Goal: Information Seeking & Learning: Find specific fact

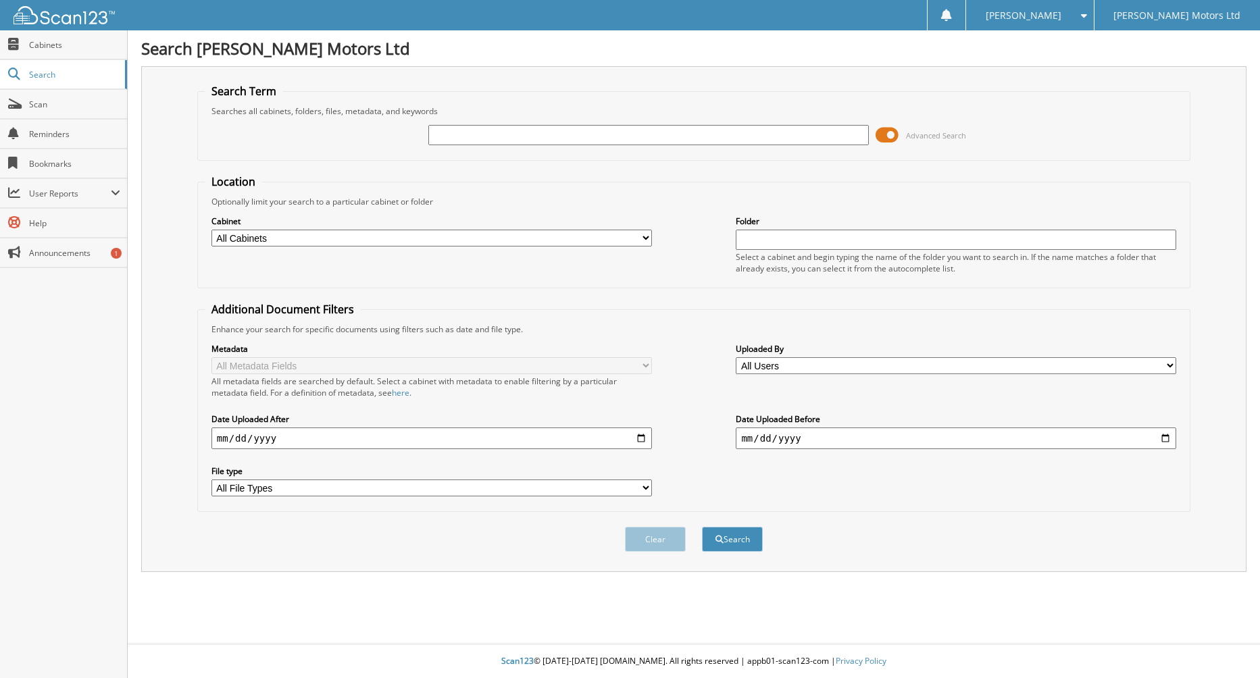
click at [478, 133] on input "text" at bounding box center [648, 135] width 440 height 20
type input "[PERSON_NAME]"
click at [702, 527] on button "Search" at bounding box center [732, 539] width 61 height 25
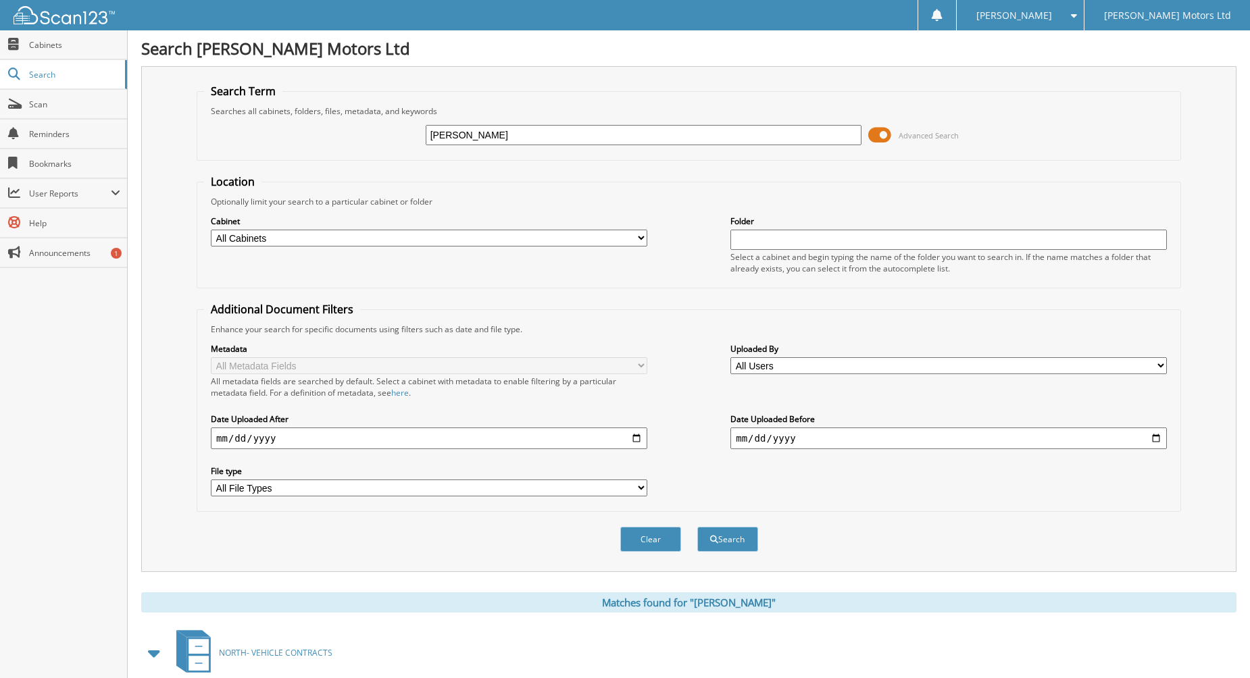
click at [483, 135] on input "[PERSON_NAME]" at bounding box center [644, 135] width 436 height 20
drag, startPoint x: 482, startPoint y: 136, endPoint x: 396, endPoint y: 132, distance: 85.2
click at [396, 132] on div "EVERITT Advanced Search" at bounding box center [688, 135] width 969 height 36
